Goal: Find specific page/section: Find specific page/section

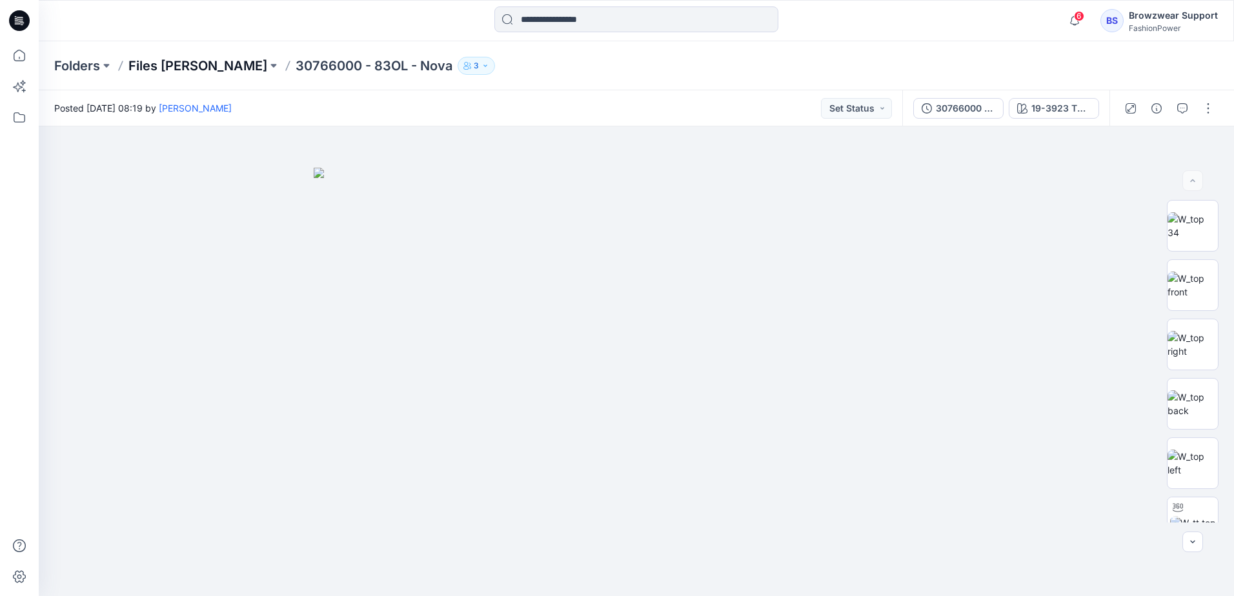
click at [183, 65] on p "Files [PERSON_NAME]" at bounding box center [197, 66] width 139 height 18
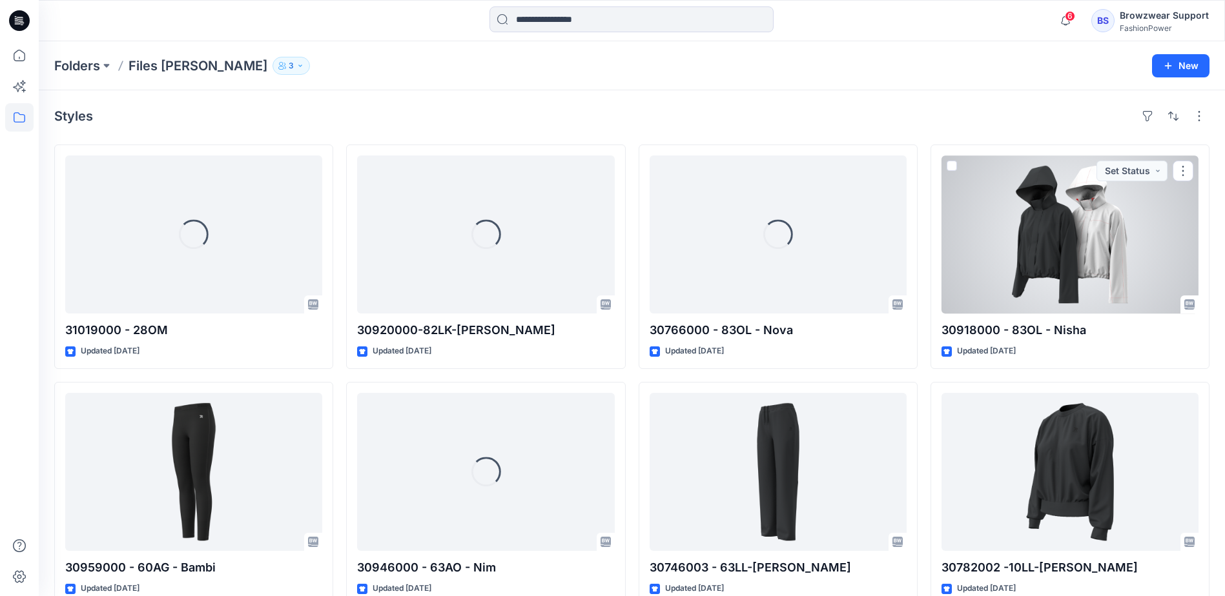
click at [1022, 260] on div at bounding box center [1069, 235] width 257 height 158
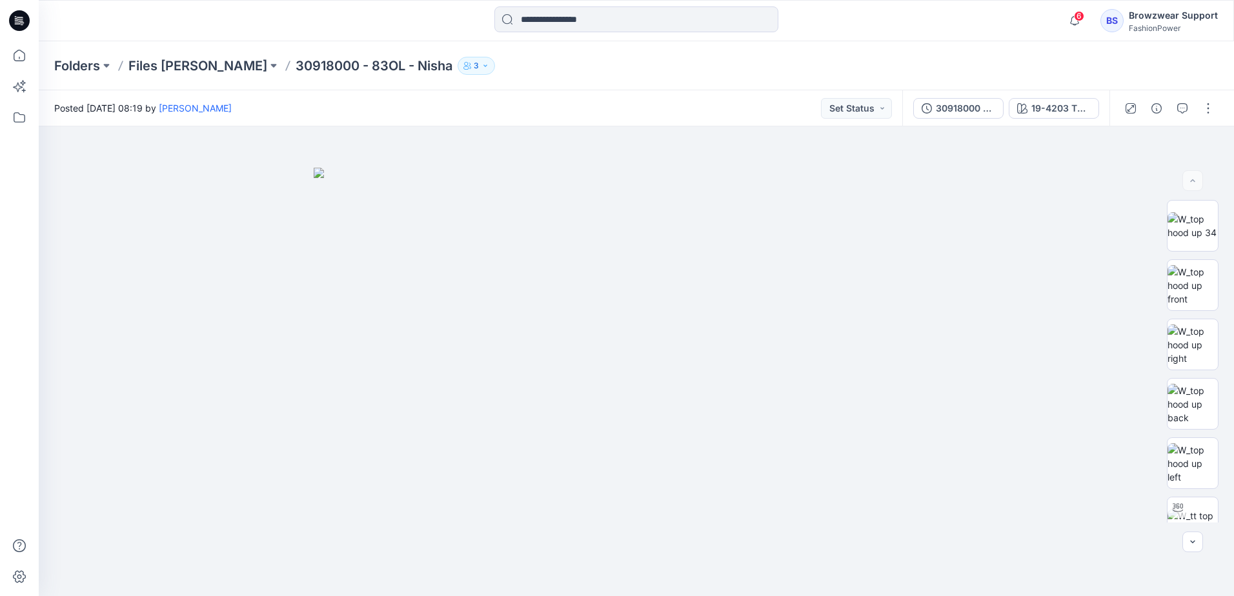
click at [912, 25] on div at bounding box center [637, 20] width 598 height 28
drag, startPoint x: 389, startPoint y: 68, endPoint x: 230, endPoint y: 70, distance: 158.8
click at [230, 70] on div "Folders Files [PERSON_NAME] 30918000 - 83OL - Nisha 3" at bounding box center [586, 66] width 1064 height 18
copy div "30918000 - 83OL - Nisha 3"
